Goal: Task Accomplishment & Management: Complete application form

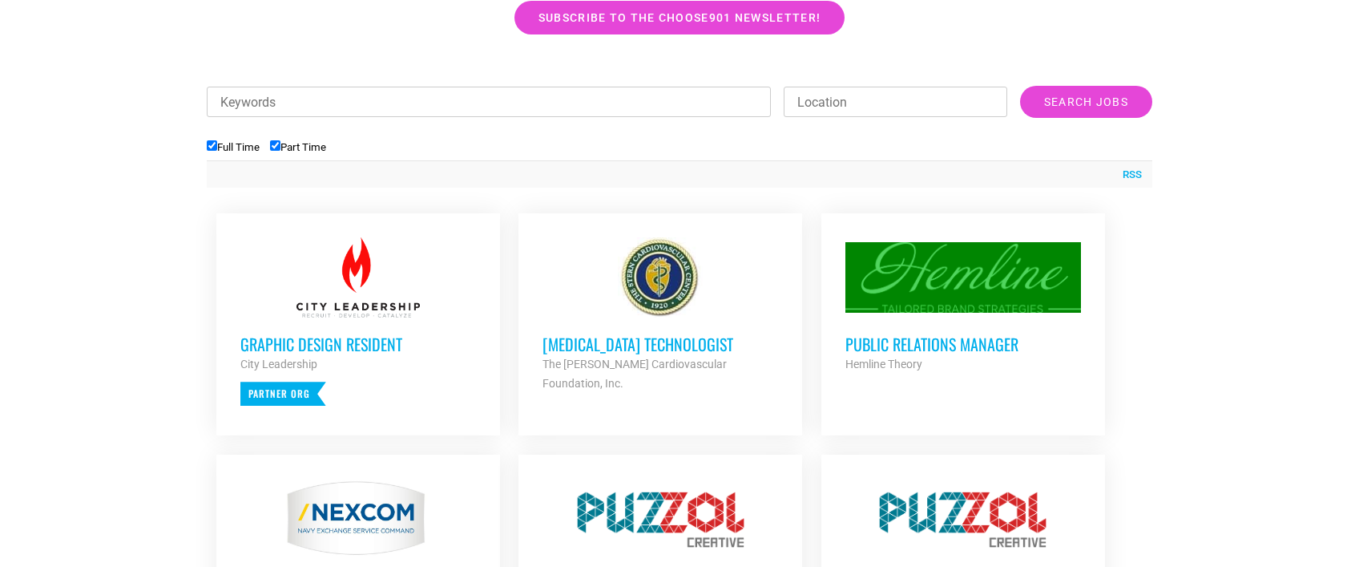
scroll to position [541, 0]
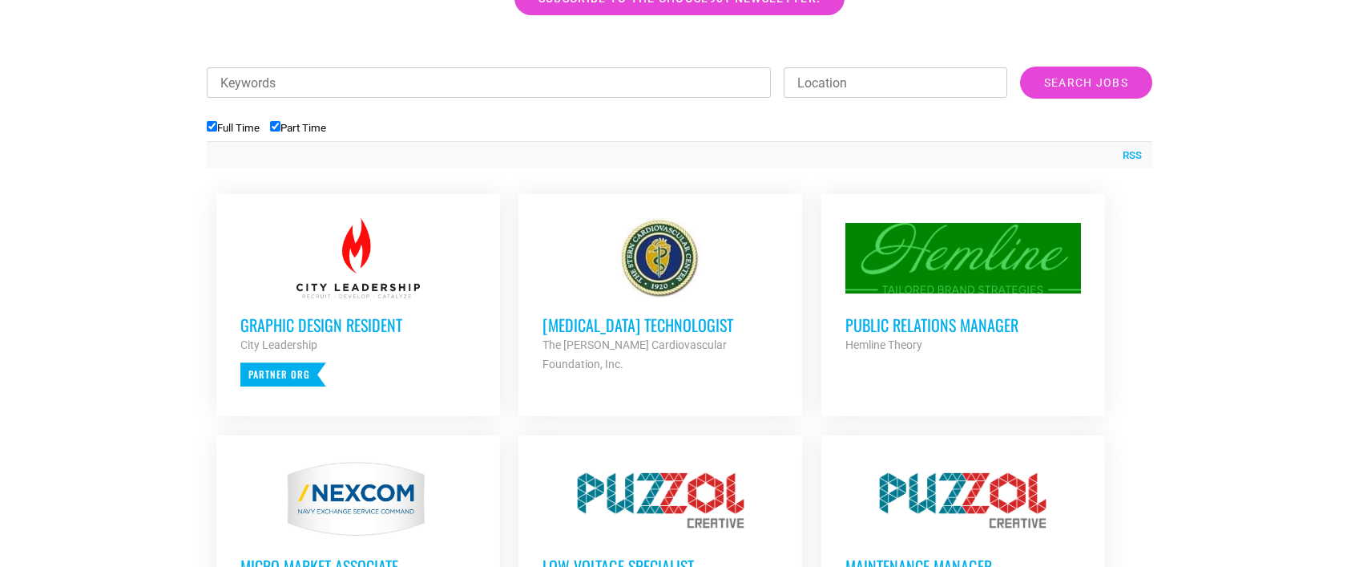
click at [964, 323] on h3 "Public Relations Manager" at bounding box center [963, 324] width 236 height 21
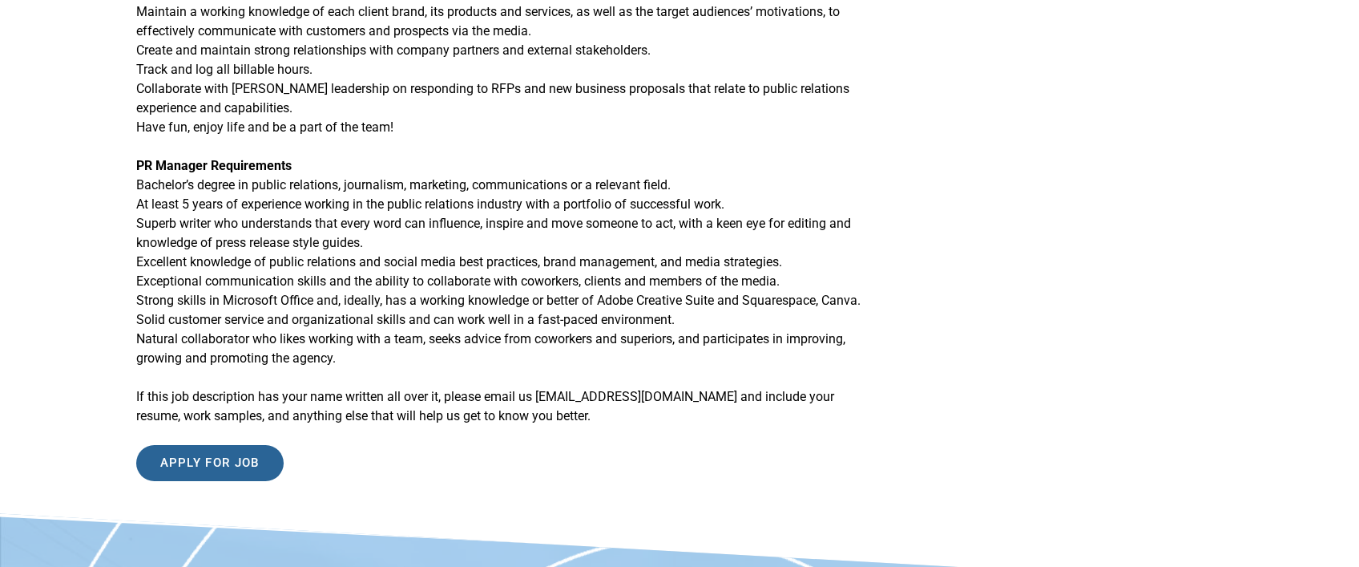
scroll to position [706, 0]
click at [220, 474] on input "Apply for job" at bounding box center [209, 462] width 147 height 36
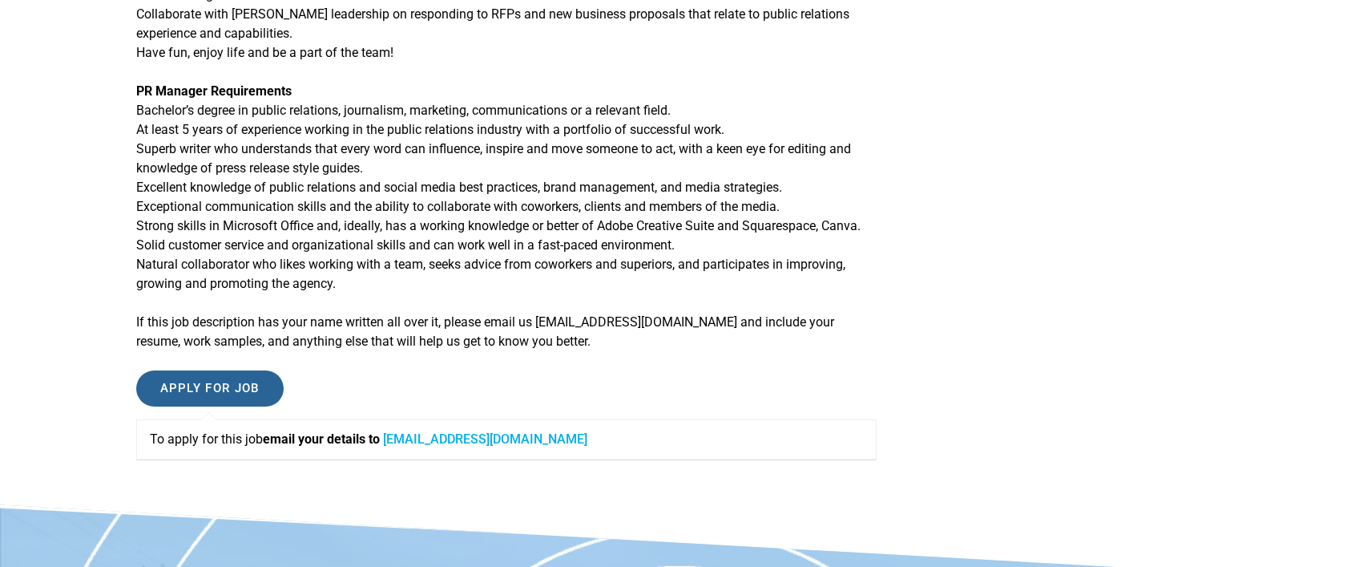
scroll to position [881, 0]
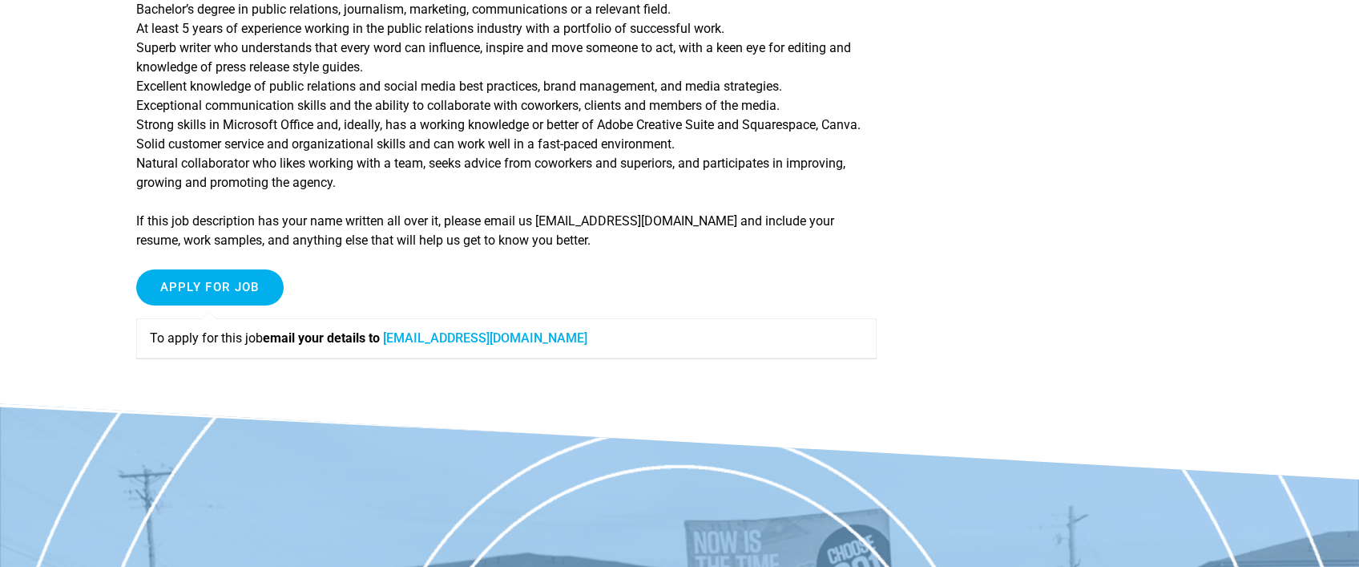
click at [519, 345] on link "[EMAIL_ADDRESS][DOMAIN_NAME]" at bounding box center [485, 337] width 204 height 15
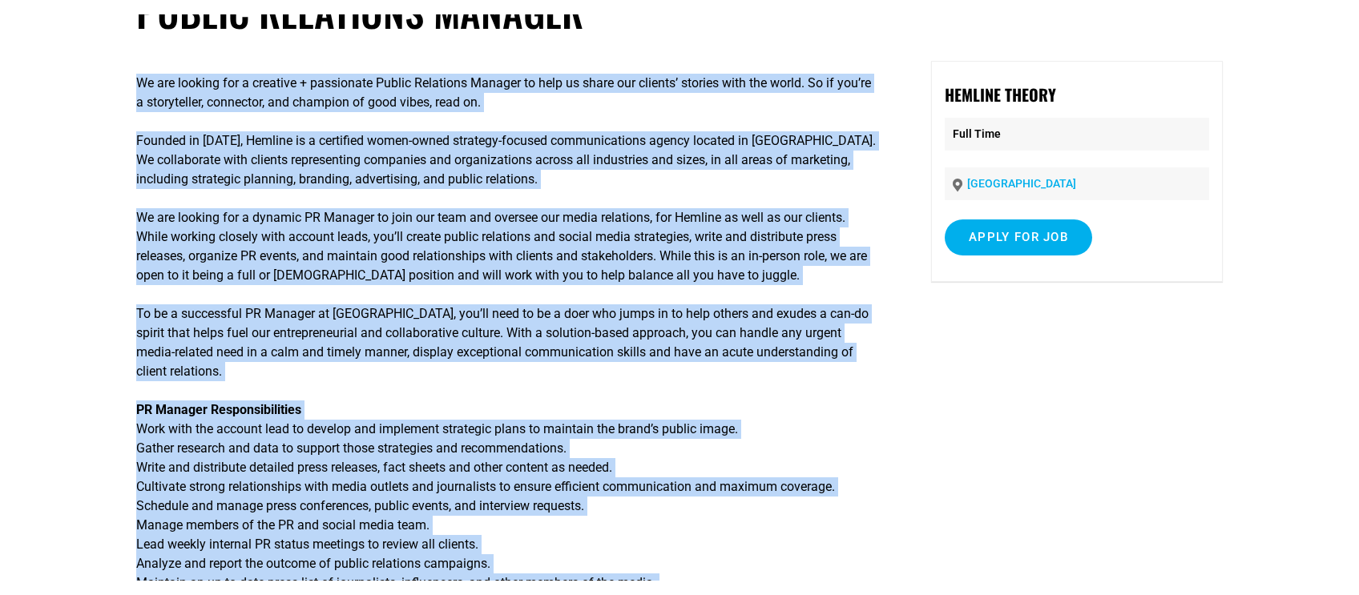
scroll to position [24, 0]
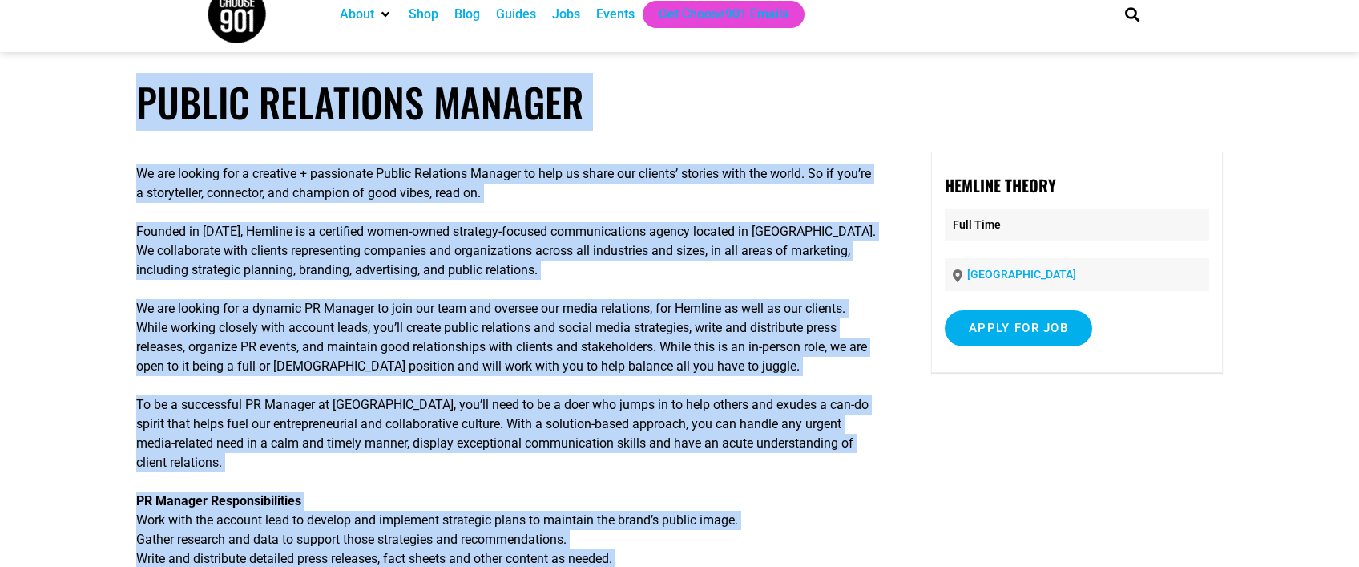
drag, startPoint x: 327, startPoint y: 425, endPoint x: 131, endPoint y: 114, distance: 367.3
copy article "Loremi Dolorsita Consect Ad eli seddoei tem i utlabore + etdolorema Aliqua Enim…"
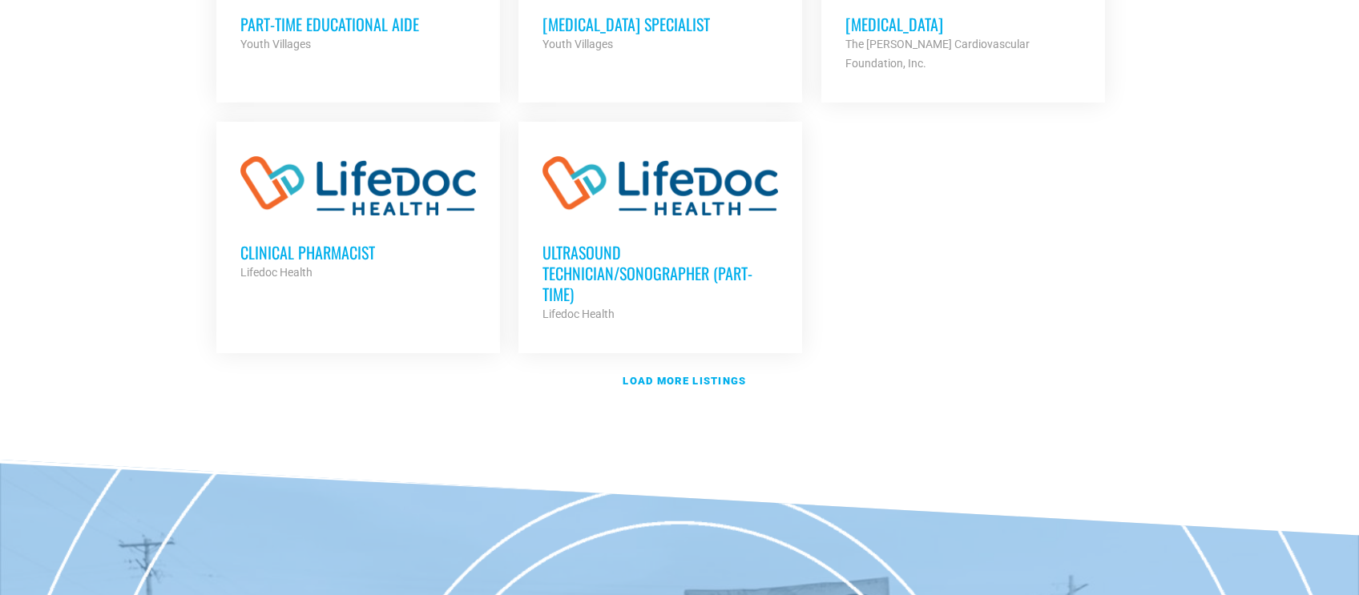
scroll to position [1976, 0]
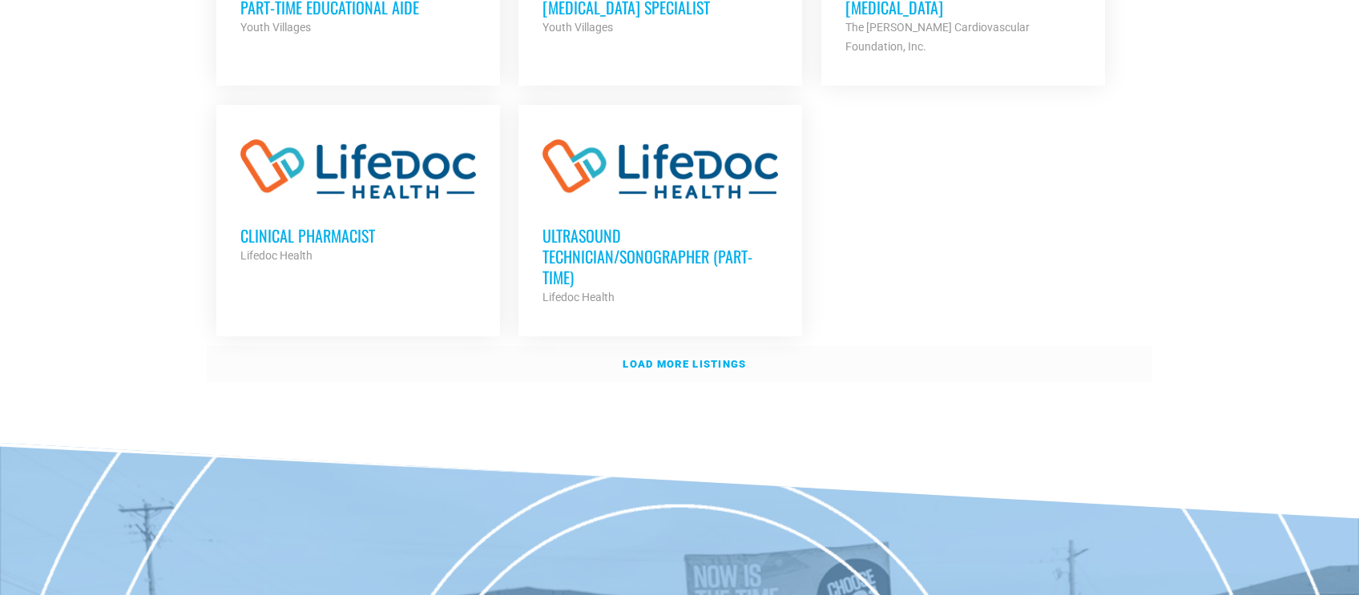
click at [638, 358] on strong "Load more listings" at bounding box center [684, 364] width 123 height 12
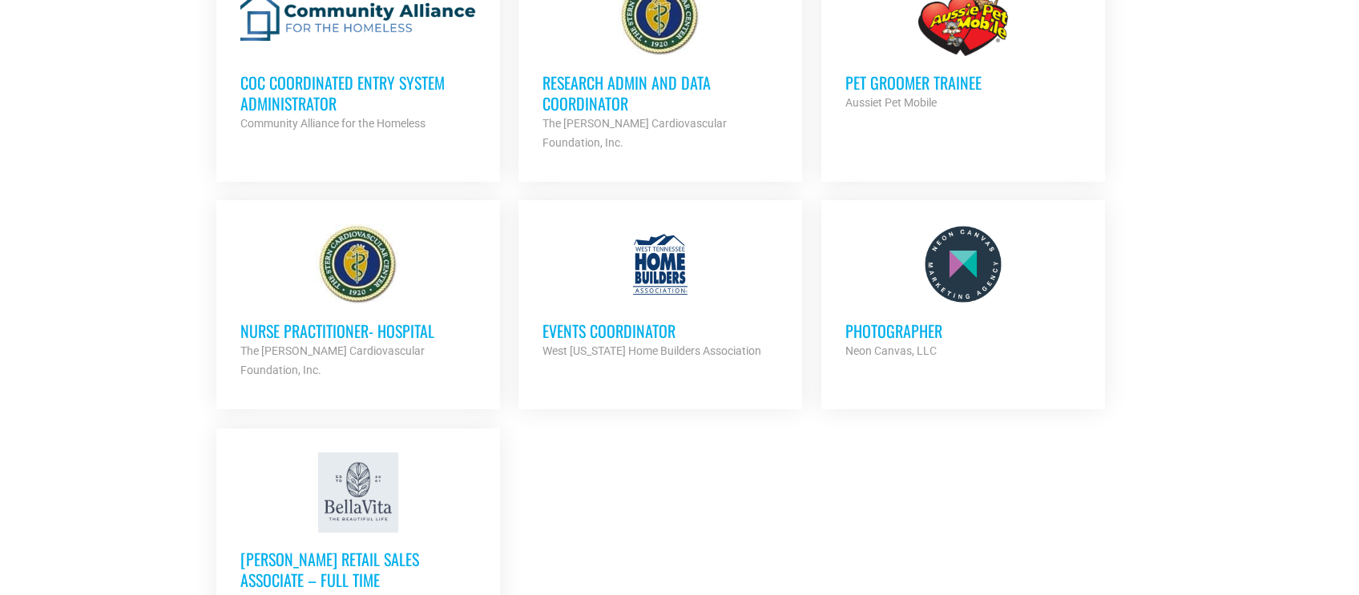
scroll to position [3379, 0]
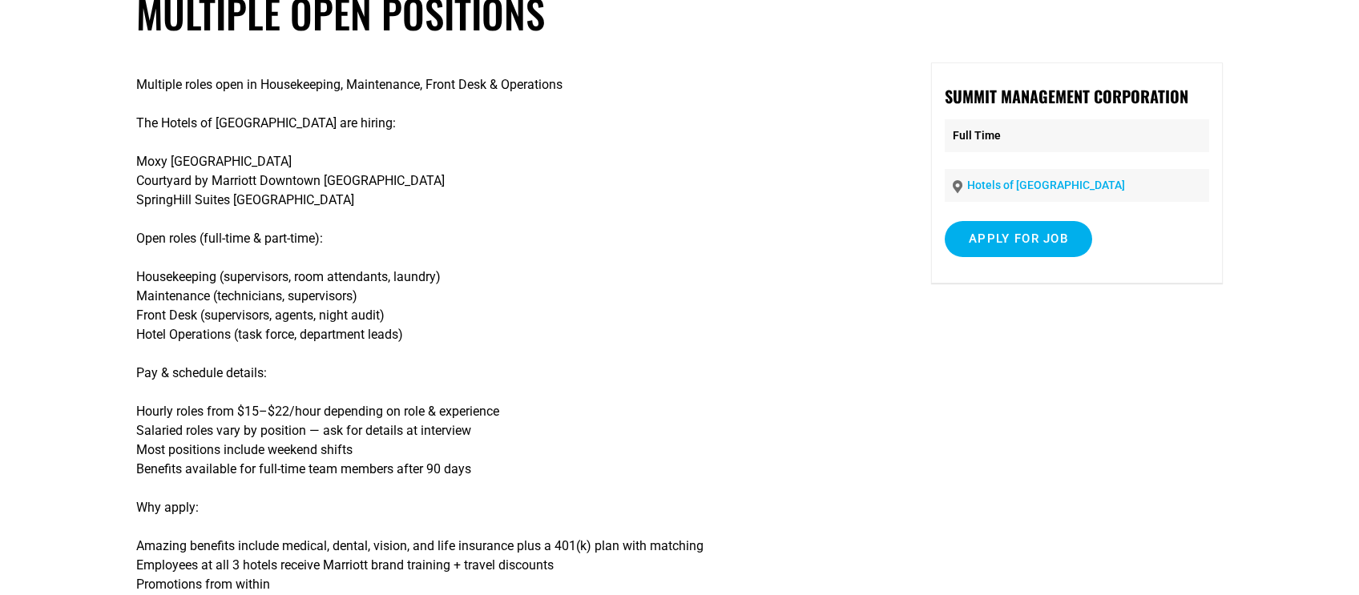
scroll to position [195, 0]
